Goal: Find specific page/section

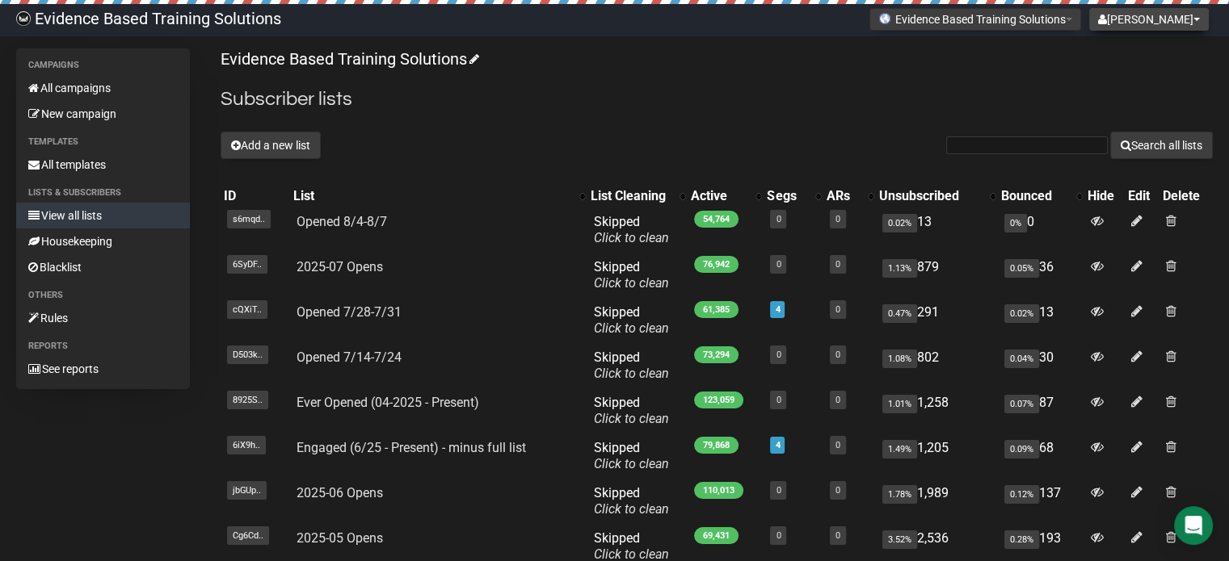
click at [1196, 18] on span at bounding box center [1196, 19] width 6 height 3
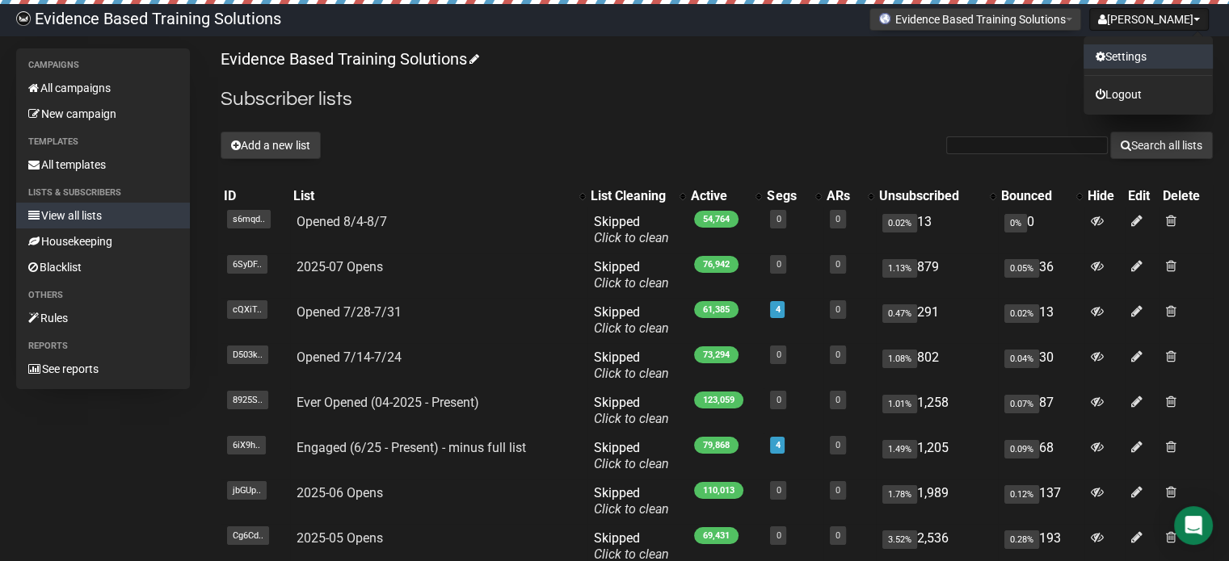
click at [1115, 48] on link "Settings" at bounding box center [1147, 56] width 129 height 24
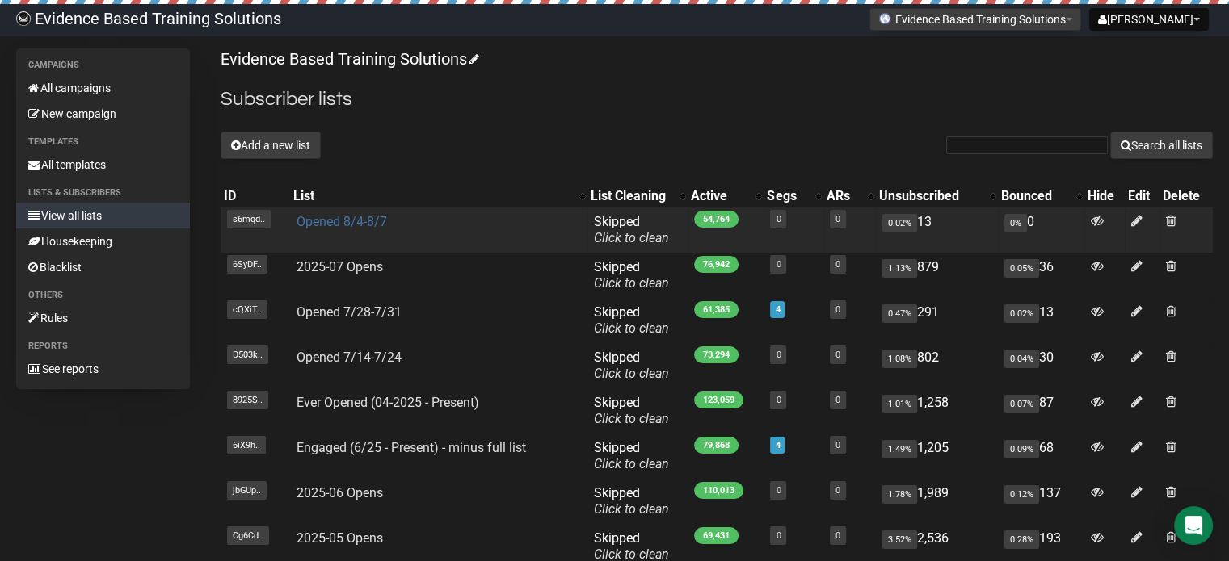
click at [365, 221] on link "Opened 8/4-8/7" at bounding box center [341, 221] width 90 height 15
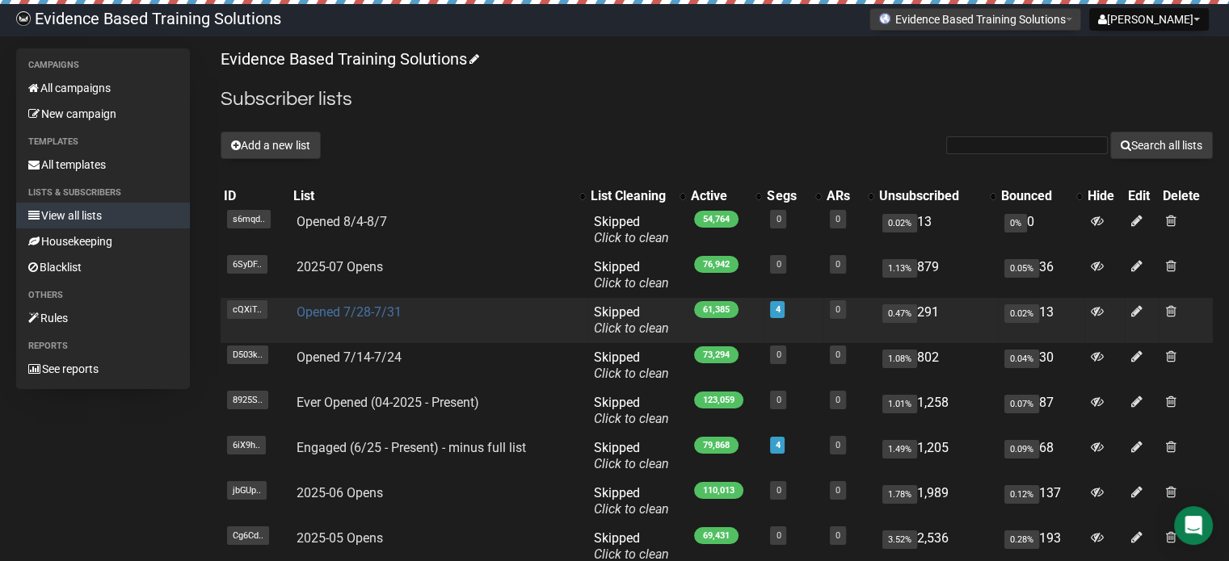
click at [351, 307] on link "Opened 7/28-7/31" at bounding box center [348, 312] width 105 height 15
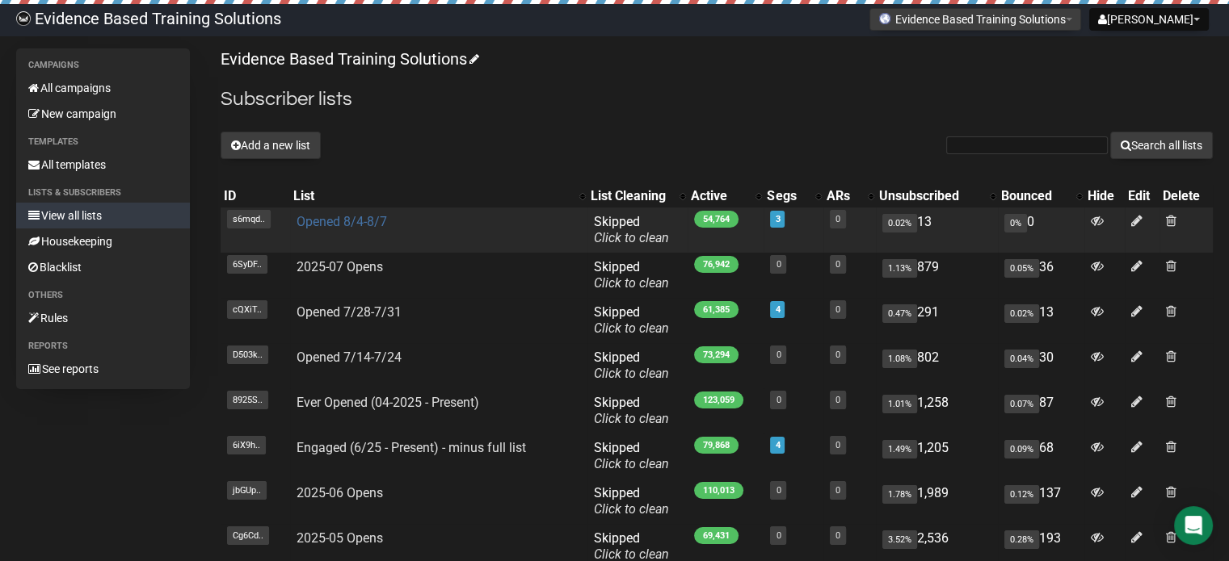
click at [355, 224] on link "Opened 8/4-8/7" at bounding box center [341, 221] width 90 height 15
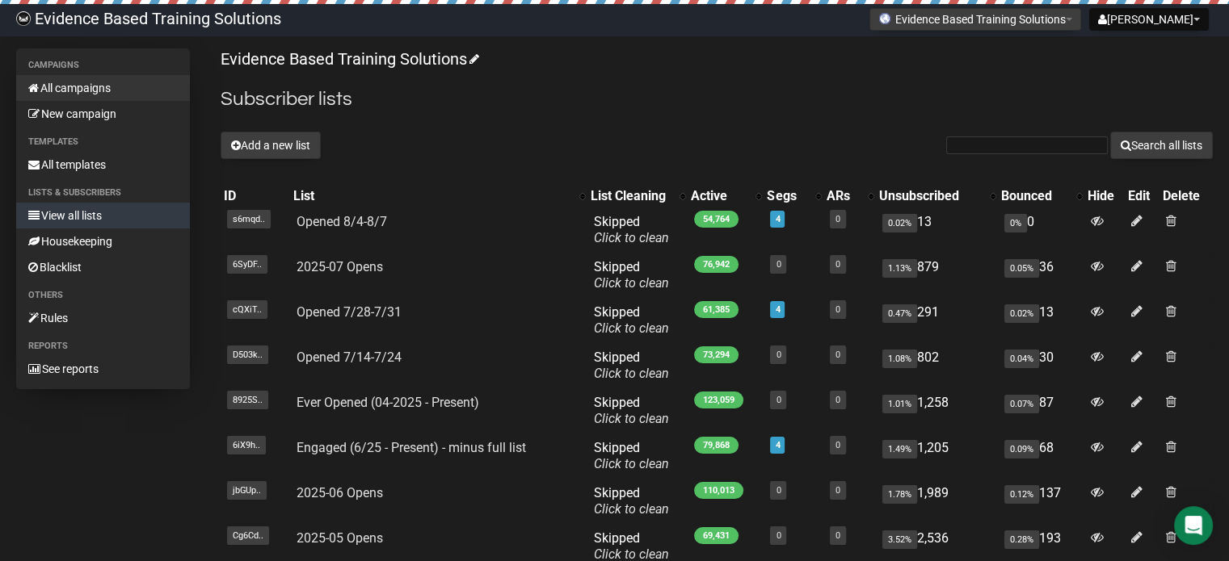
click at [88, 86] on link "All campaigns" at bounding box center [103, 88] width 174 height 26
